Goal: Information Seeking & Learning: Learn about a topic

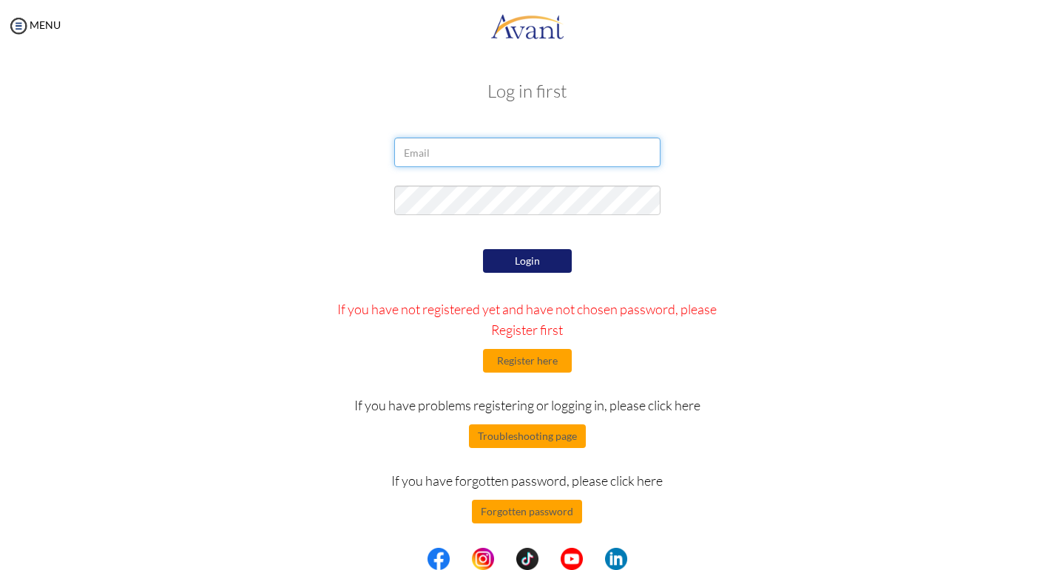
type input "[PERSON_NAME][EMAIL_ADDRESS][DOMAIN_NAME]"
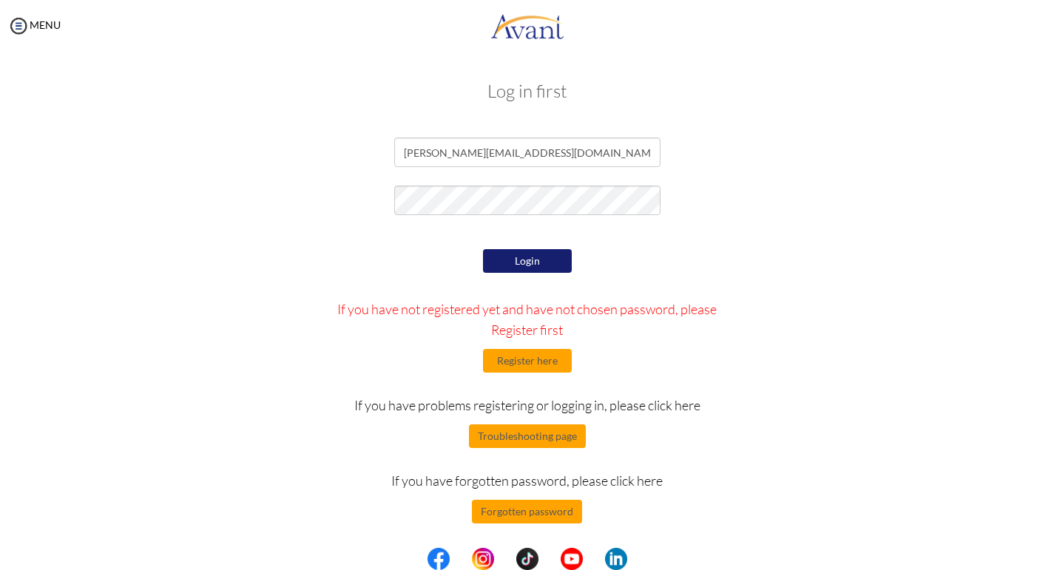
click at [525, 260] on button "Login" at bounding box center [527, 261] width 89 height 24
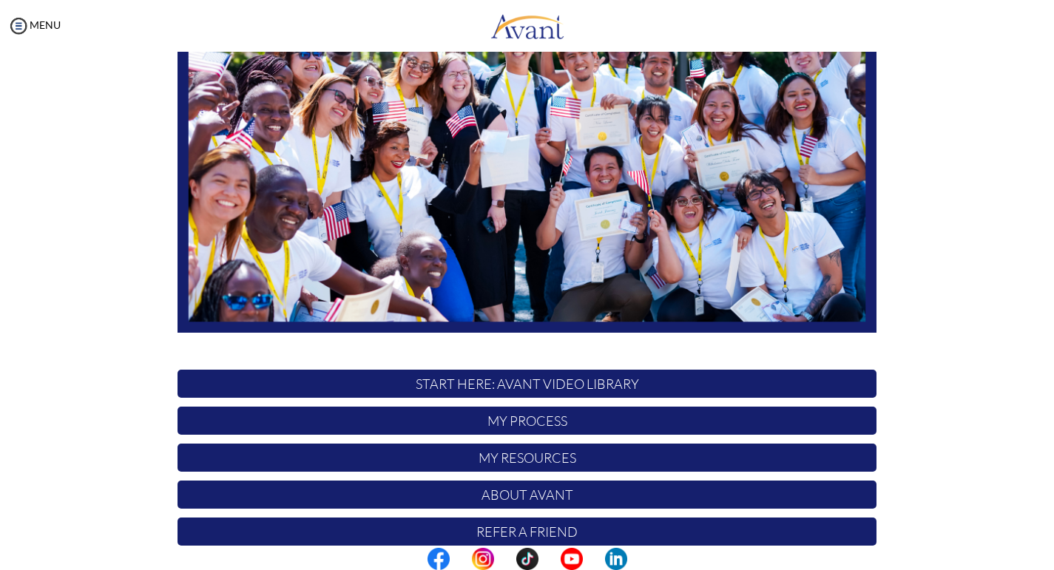
scroll to position [237, 0]
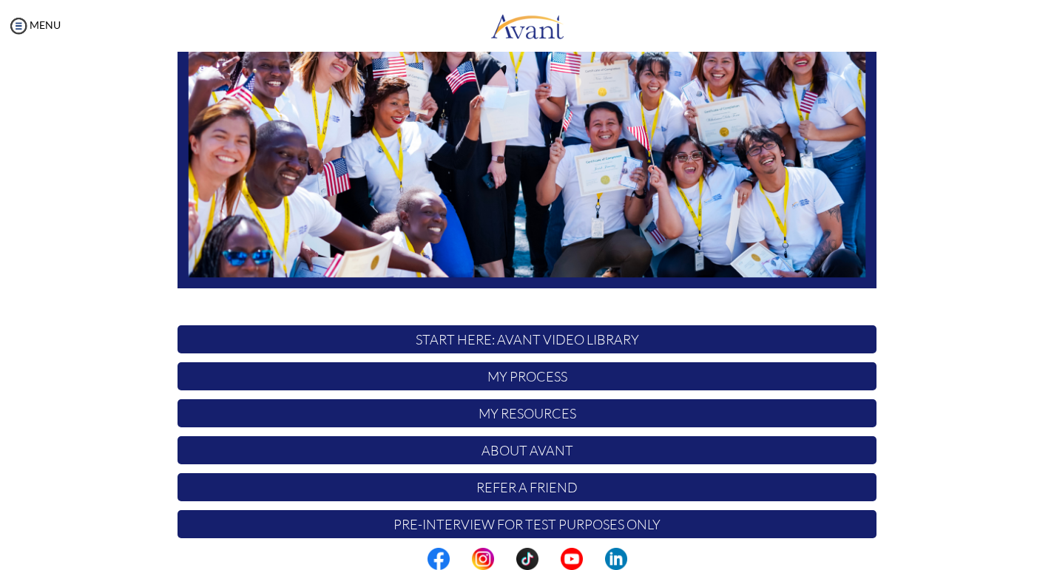
click at [512, 382] on p "My Process" at bounding box center [527, 377] width 699 height 28
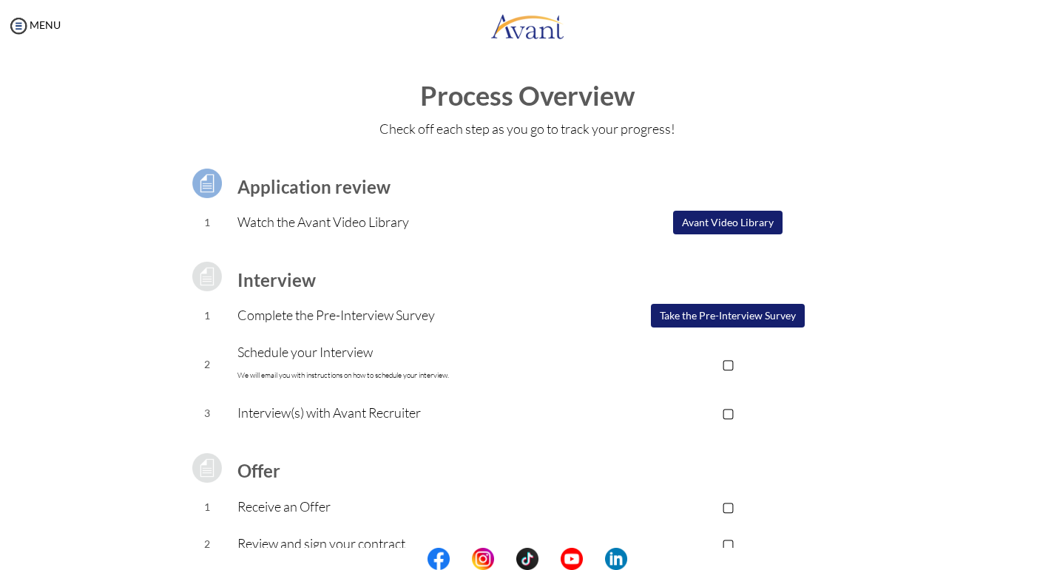
scroll to position [0, 0]
click at [34, 27] on link "MENU" at bounding box center [33, 24] width 53 height 13
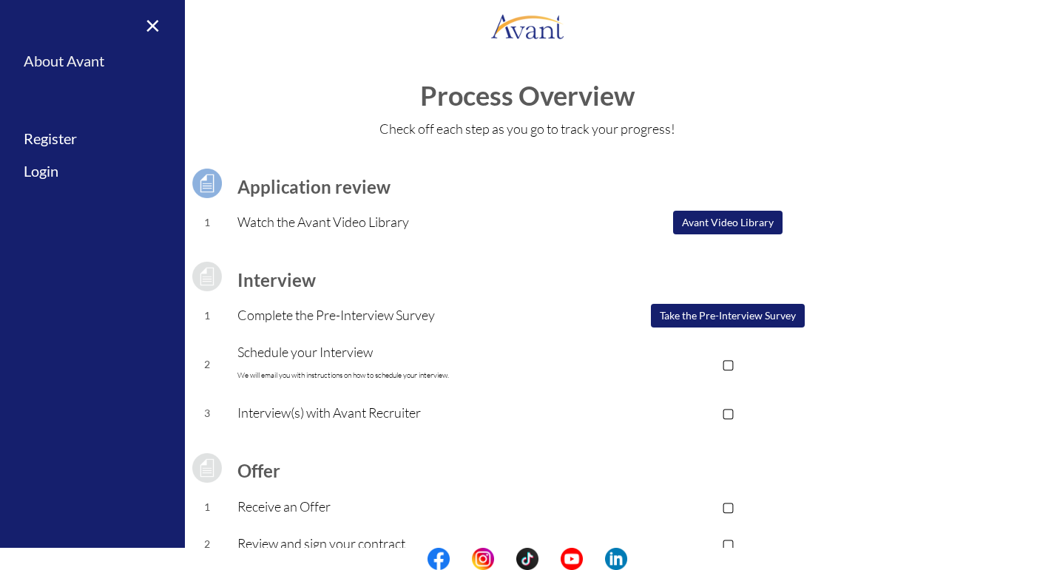
click at [64, 61] on link "About Avant" at bounding box center [92, 60] width 185 height 33
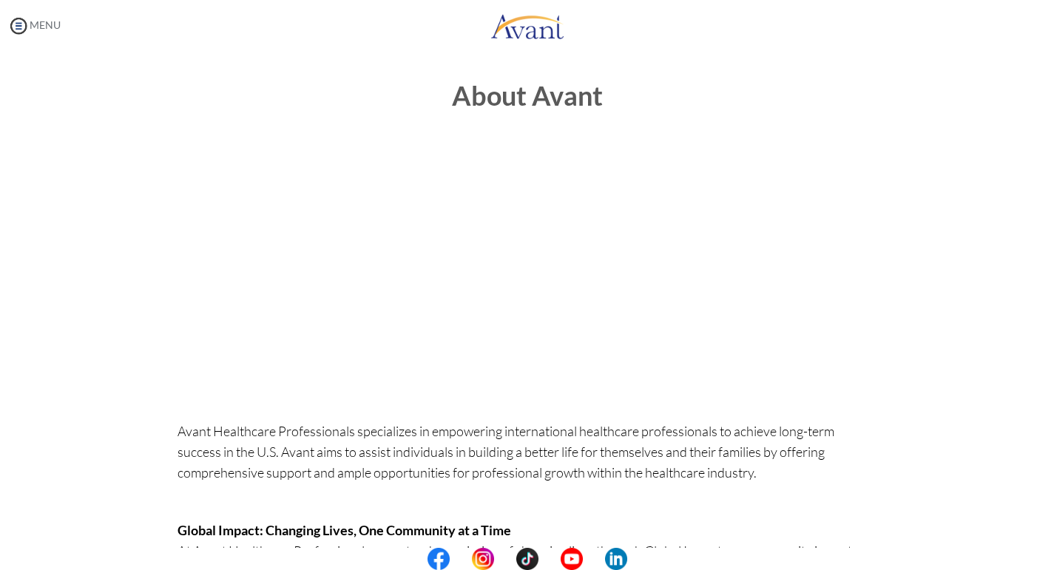
click at [36, 25] on link "MENU" at bounding box center [33, 24] width 53 height 13
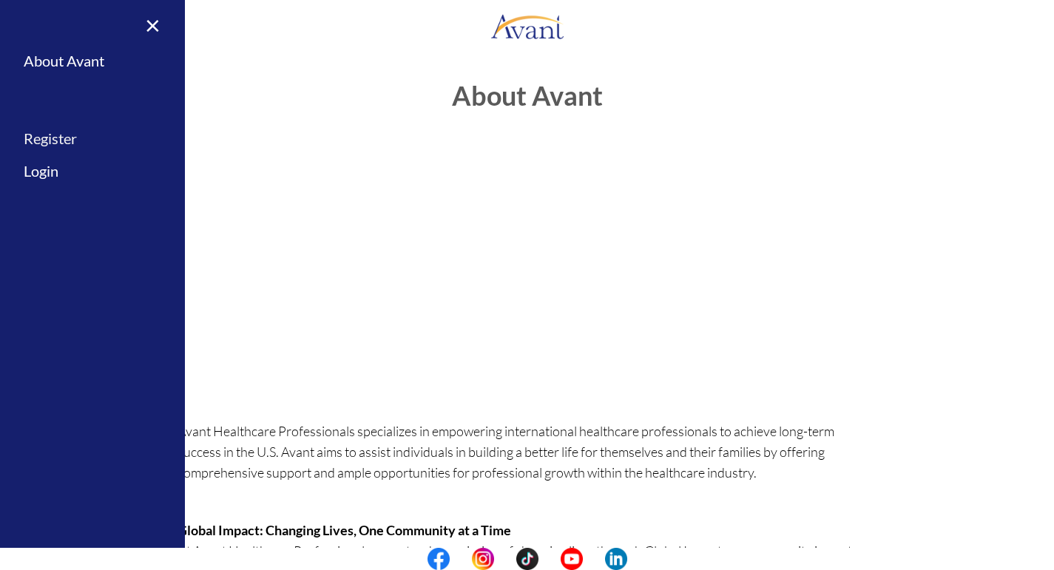
click at [53, 142] on link "Register" at bounding box center [92, 138] width 185 height 33
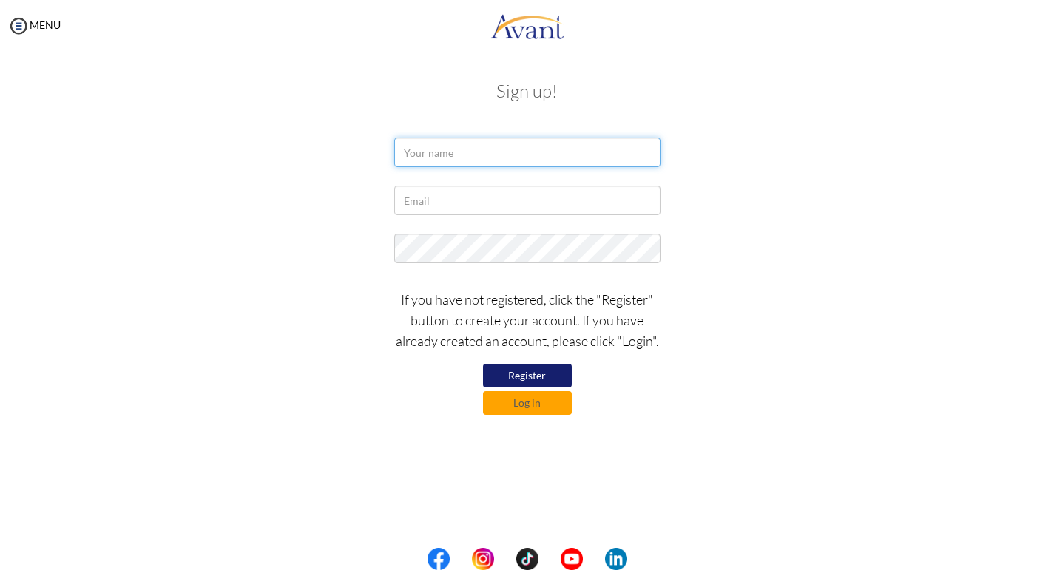
click at [452, 155] on input "text" at bounding box center [527, 153] width 266 height 30
click at [525, 397] on button "Log in" at bounding box center [527, 403] width 89 height 24
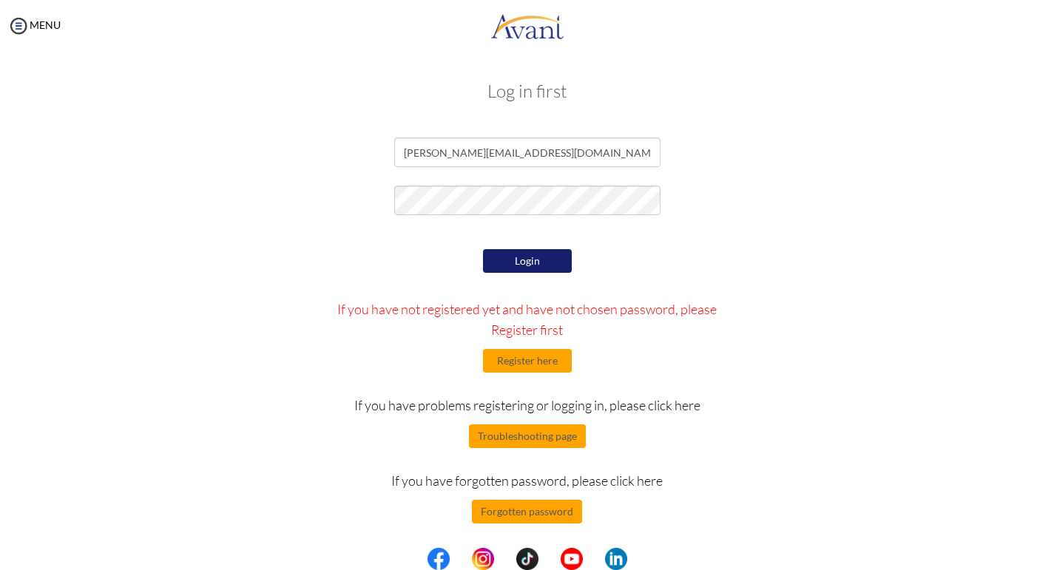
click at [524, 255] on button "Login" at bounding box center [527, 261] width 89 height 24
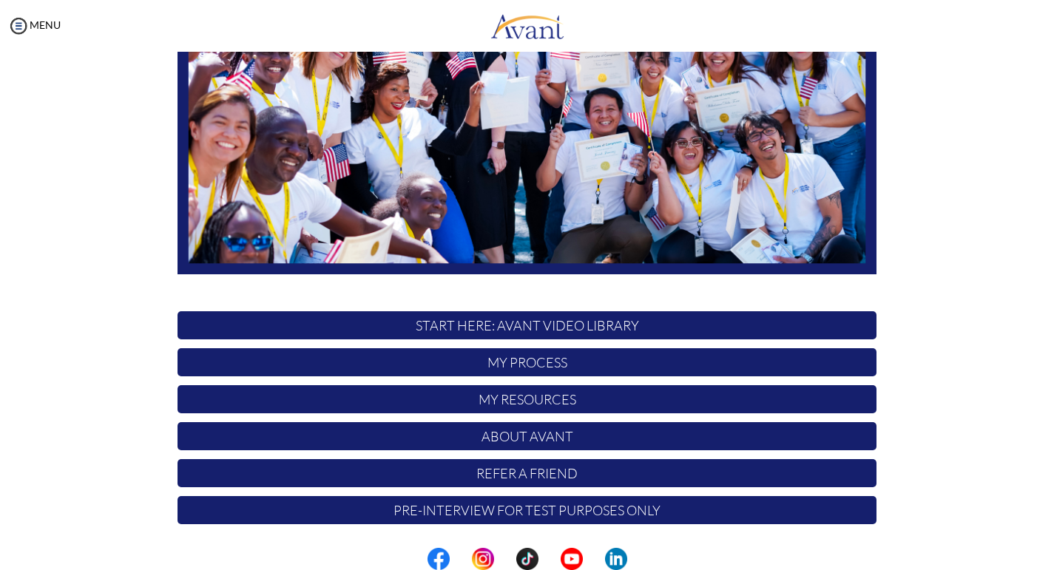
scroll to position [252, 0]
click at [552, 402] on p "My Resources" at bounding box center [527, 399] width 699 height 28
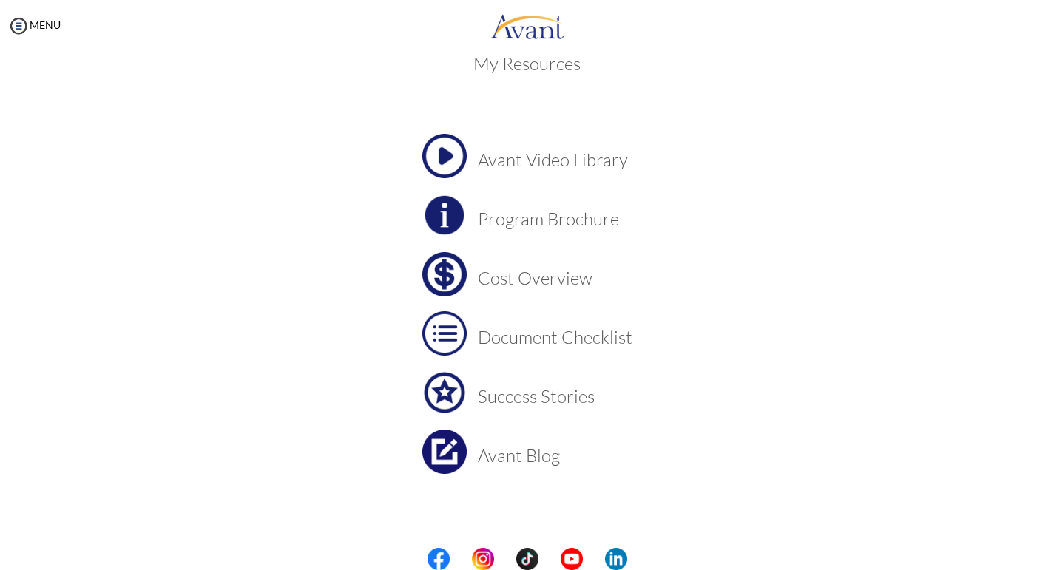
scroll to position [27, 0]
click at [547, 286] on h3 "Cost Overview" at bounding box center [555, 278] width 155 height 19
click at [442, 338] on img at bounding box center [444, 333] width 44 height 44
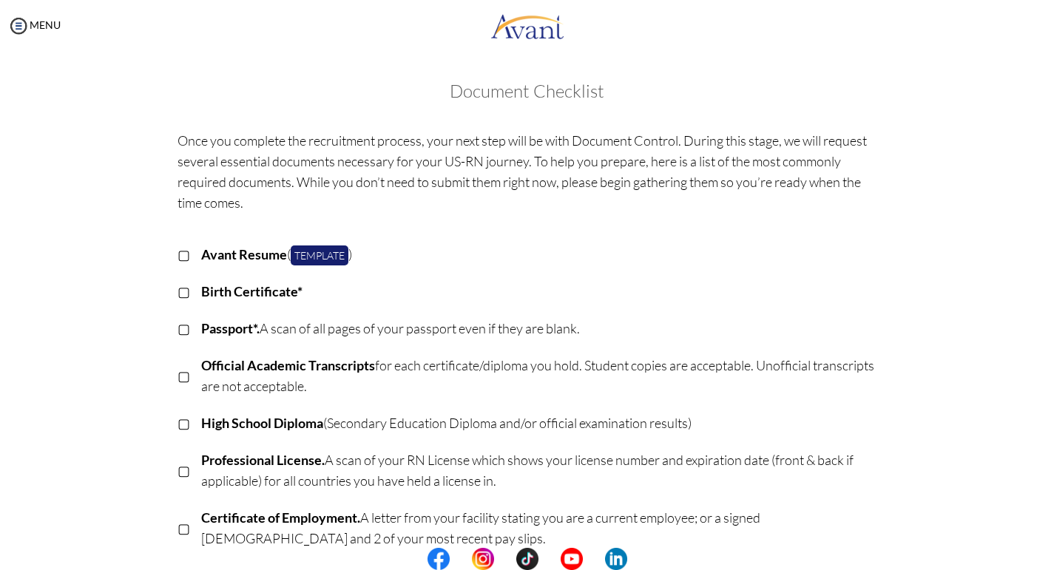
scroll to position [0, 0]
click at [38, 21] on link "MENU" at bounding box center [33, 24] width 53 height 13
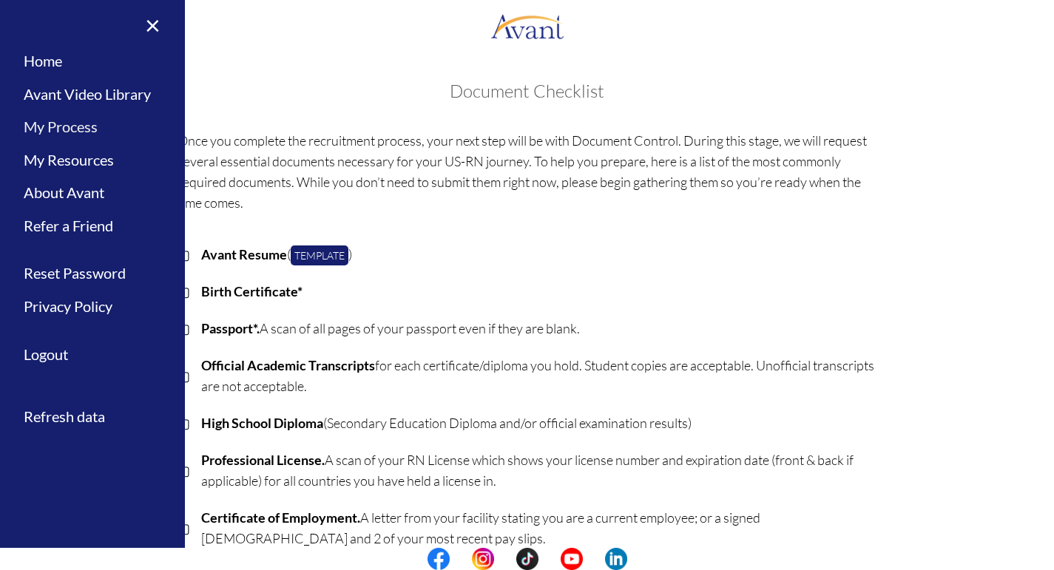
click at [61, 124] on link "My Process" at bounding box center [92, 126] width 185 height 33
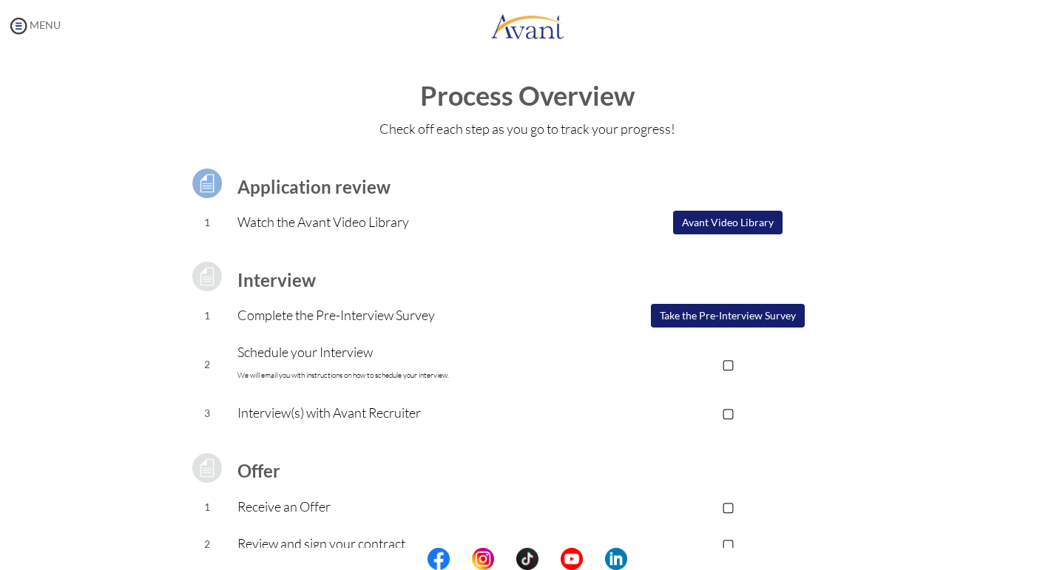
click at [19, 21] on img at bounding box center [18, 26] width 22 height 22
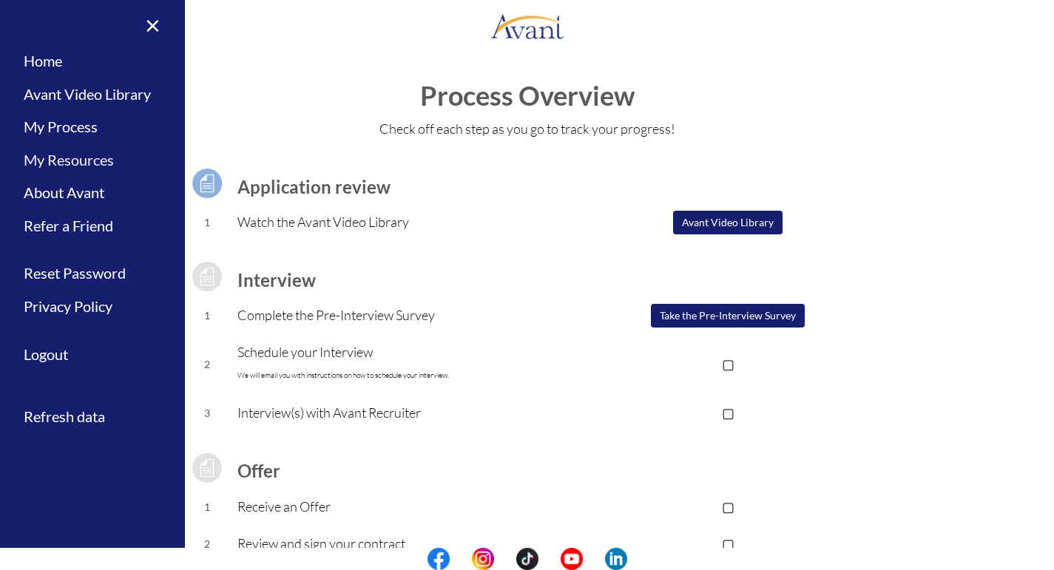
click at [73, 159] on link "My Resources" at bounding box center [92, 160] width 185 height 33
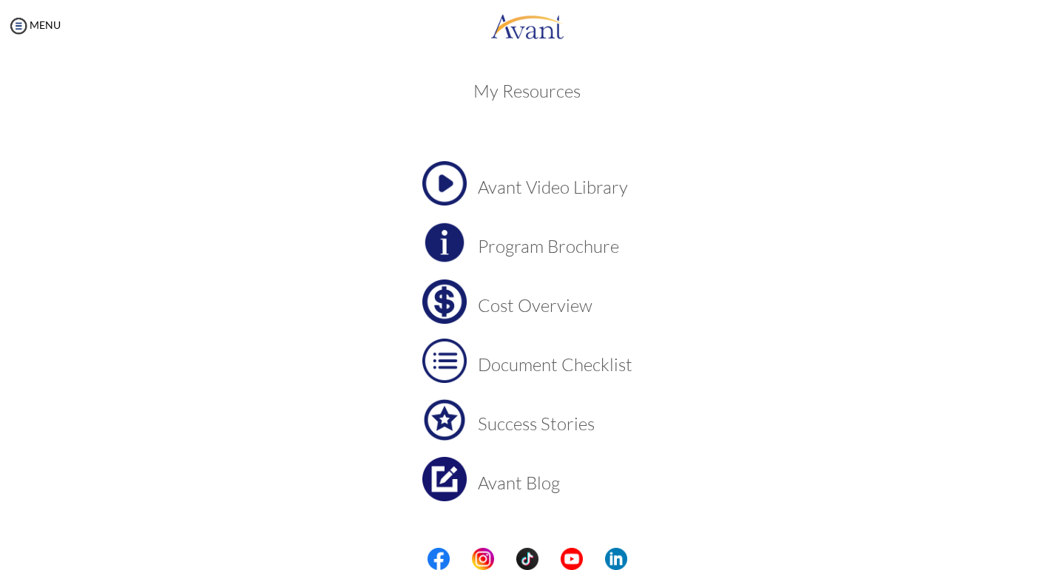
click at [451, 237] on img at bounding box center [444, 242] width 44 height 44
click at [456, 300] on img at bounding box center [444, 302] width 44 height 44
click at [517, 309] on h3 "Cost Overview" at bounding box center [555, 305] width 155 height 19
click at [454, 298] on img at bounding box center [444, 302] width 44 height 44
click at [48, 22] on link "MENU" at bounding box center [33, 24] width 53 height 13
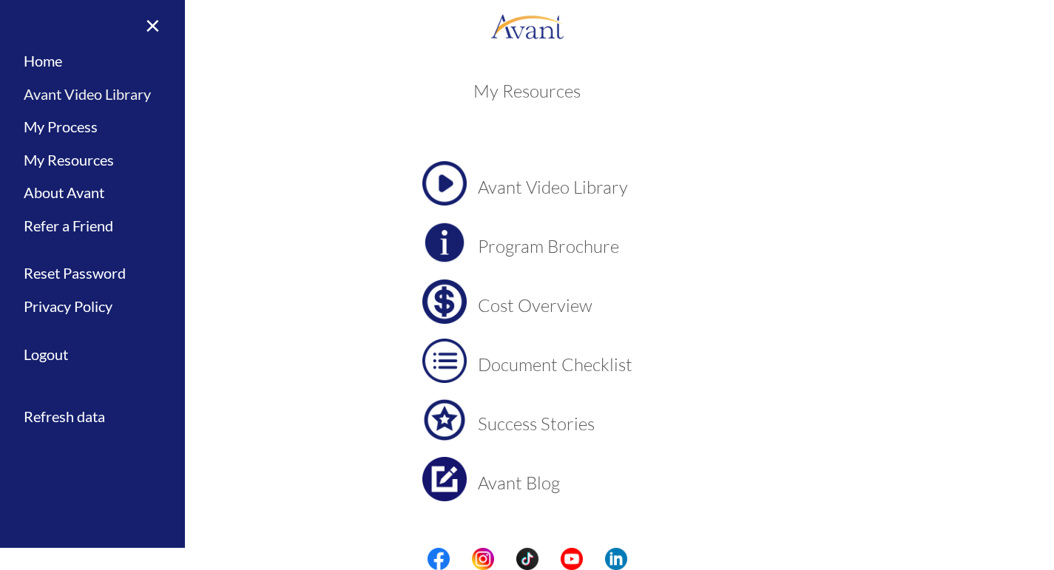
click at [66, 95] on link "Avant Video Library" at bounding box center [92, 94] width 185 height 33
